Goal: Use online tool/utility: Utilize a website feature to perform a specific function

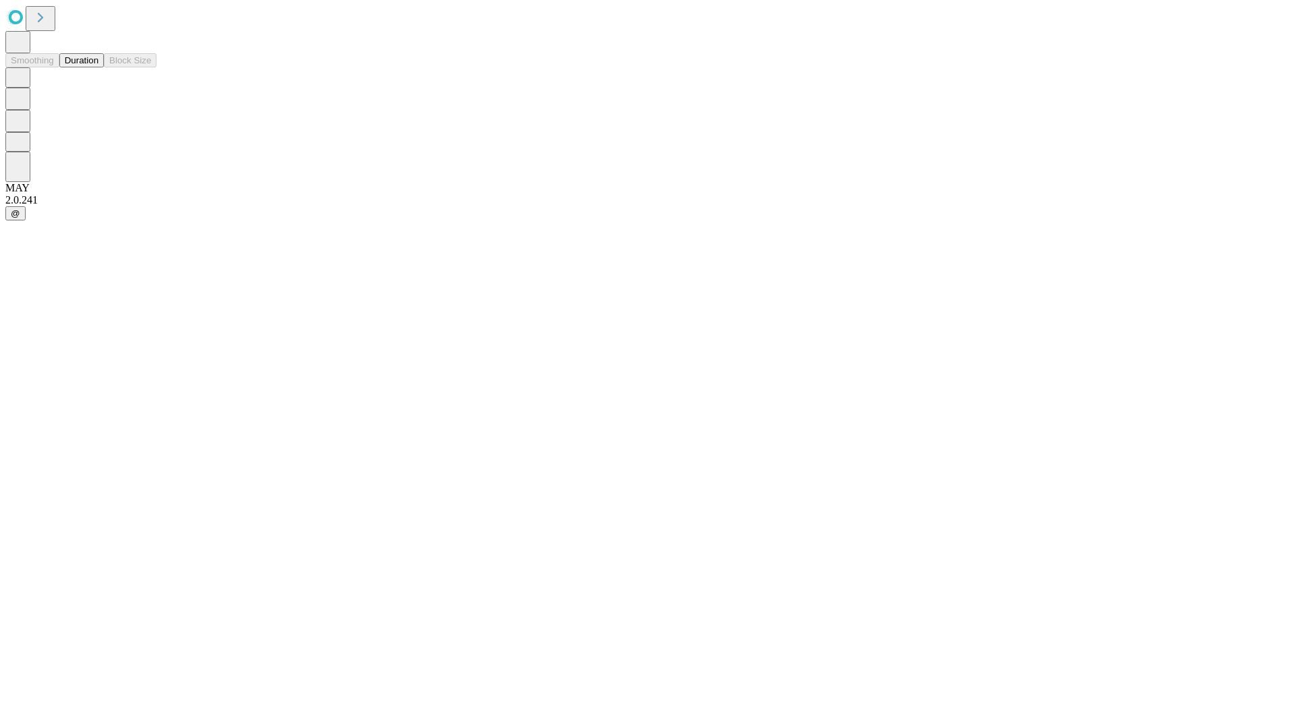
click at [98, 67] on button "Duration" at bounding box center [81, 60] width 45 height 14
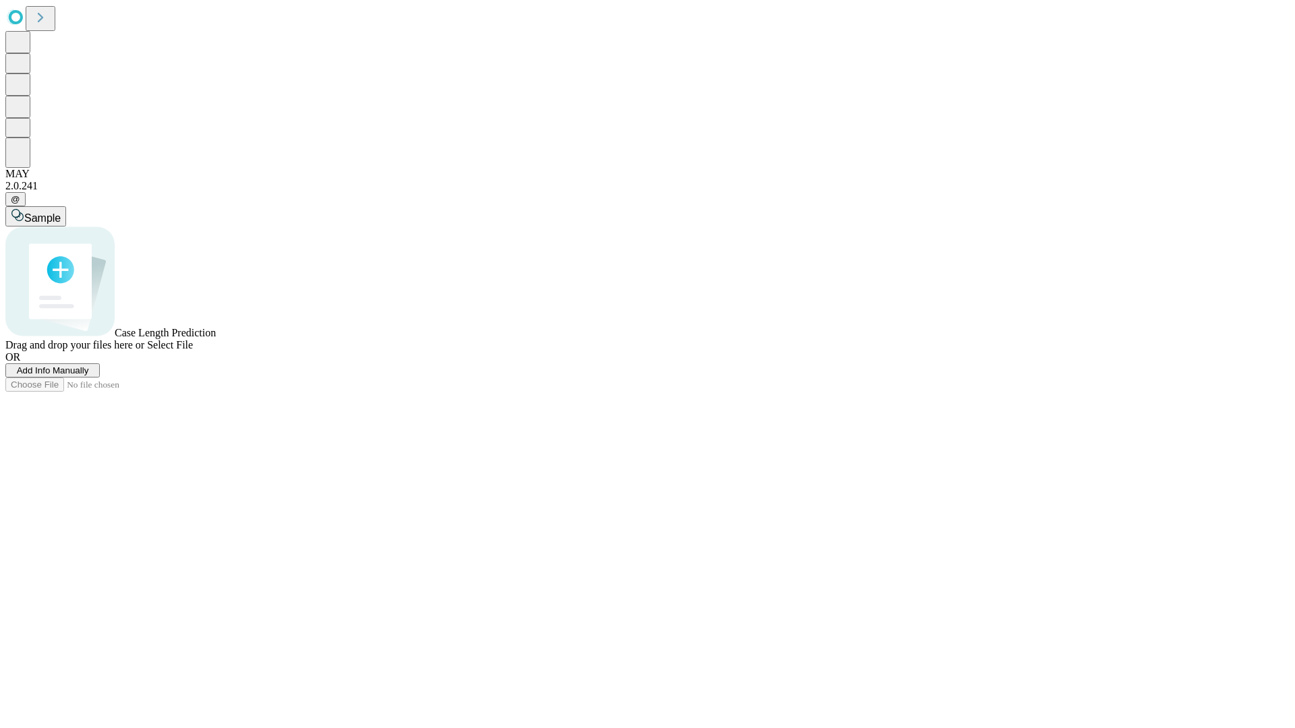
click at [193, 351] on span "Select File" at bounding box center [170, 344] width 46 height 11
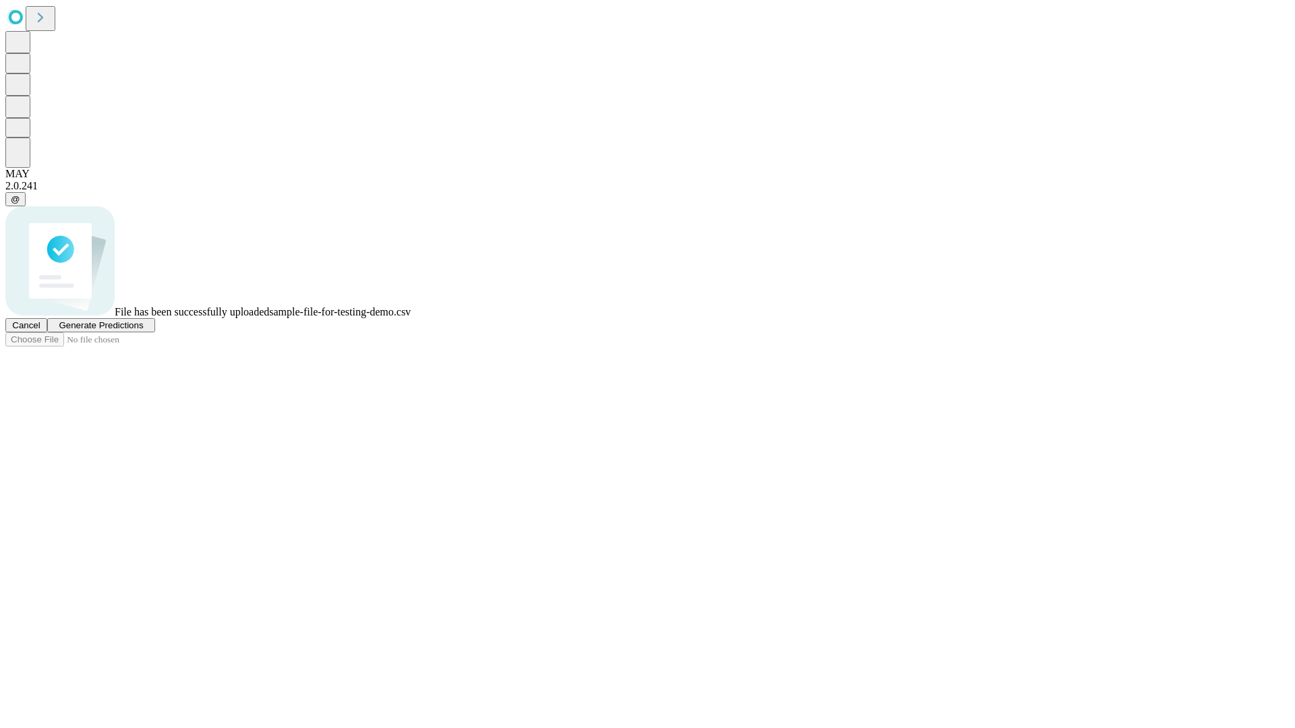
click at [143, 330] on span "Generate Predictions" at bounding box center [101, 325] width 84 height 10
